Goal: Find specific page/section: Find specific page/section

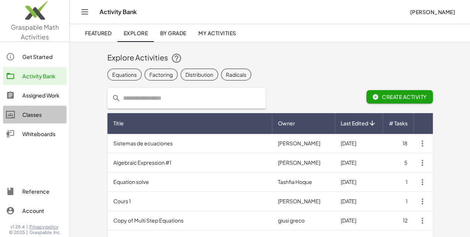
click at [31, 115] on div "Classes" at bounding box center [42, 114] width 41 height 9
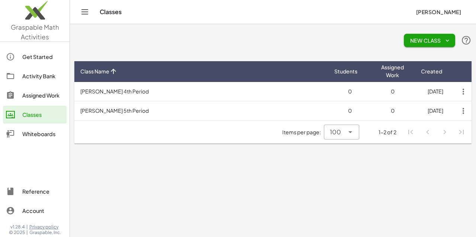
click at [114, 91] on td "[PERSON_NAME] 4th Period" at bounding box center [201, 91] width 254 height 19
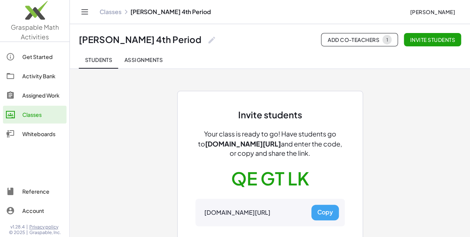
click at [33, 113] on div "Classes" at bounding box center [42, 114] width 41 height 9
